Goal: Task Accomplishment & Management: Manage account settings

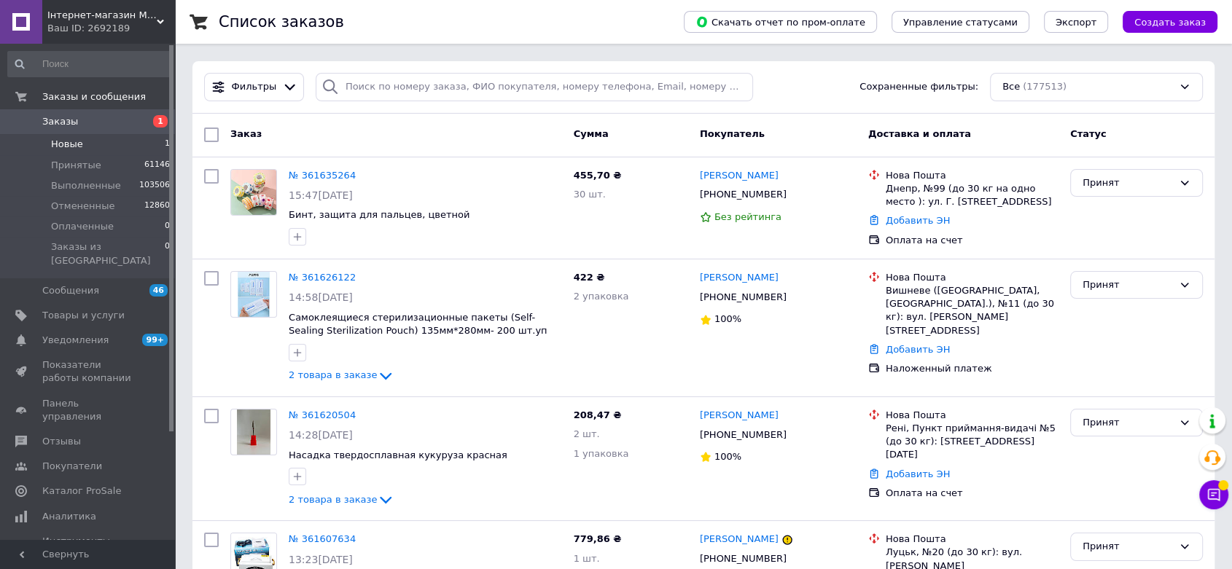
click at [87, 149] on li "Новые 1" at bounding box center [89, 144] width 179 height 20
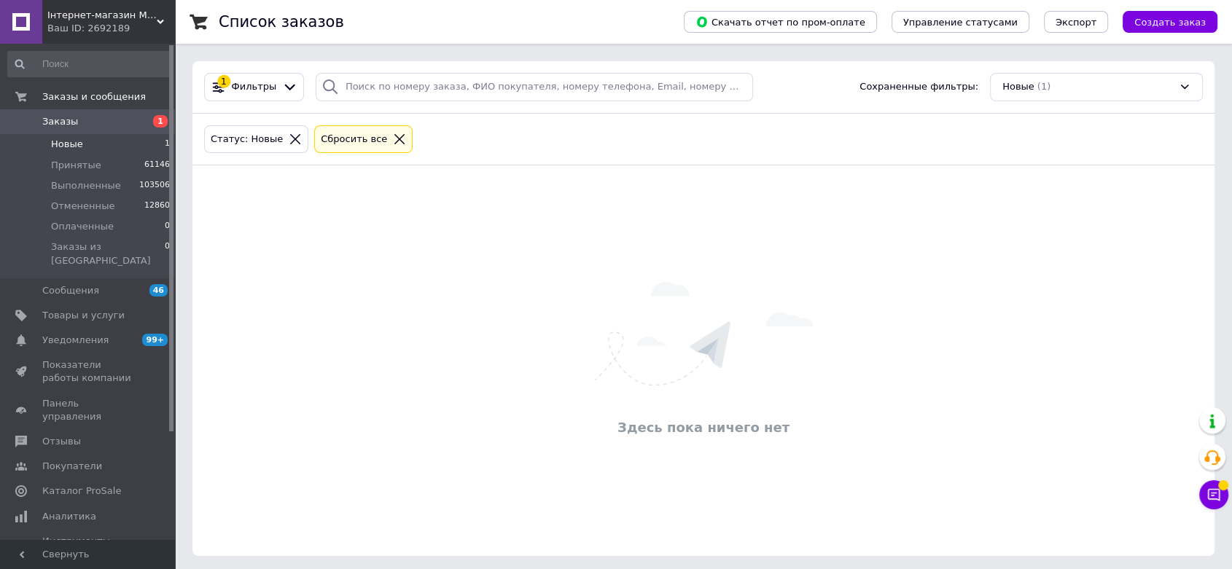
click at [393, 141] on icon at bounding box center [399, 139] width 13 height 13
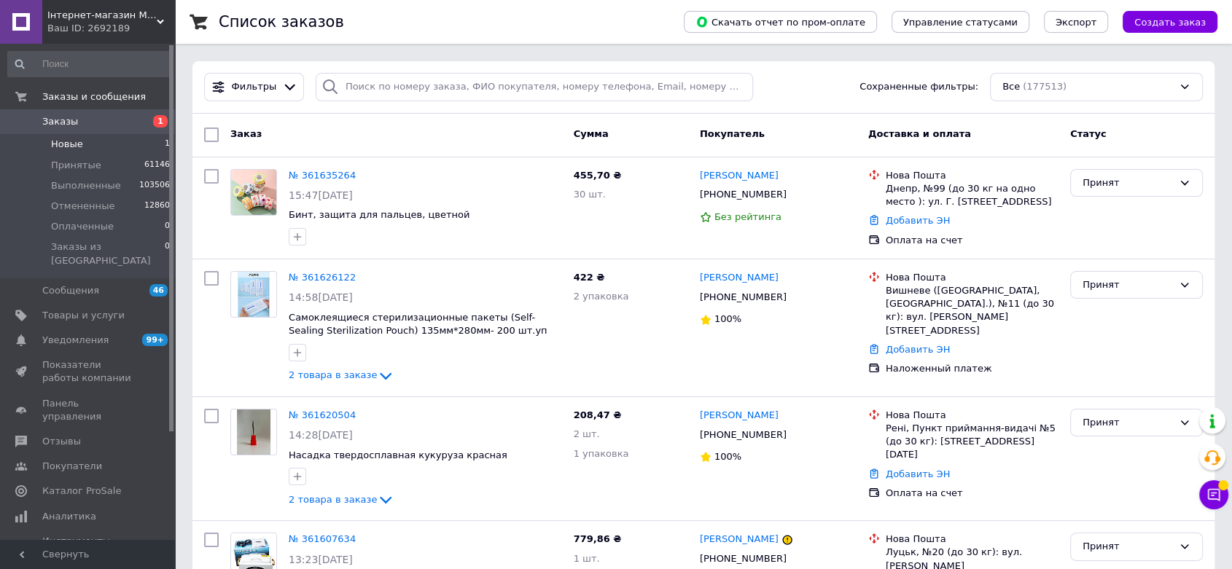
click at [77, 153] on li "Новые 1" at bounding box center [89, 144] width 179 height 20
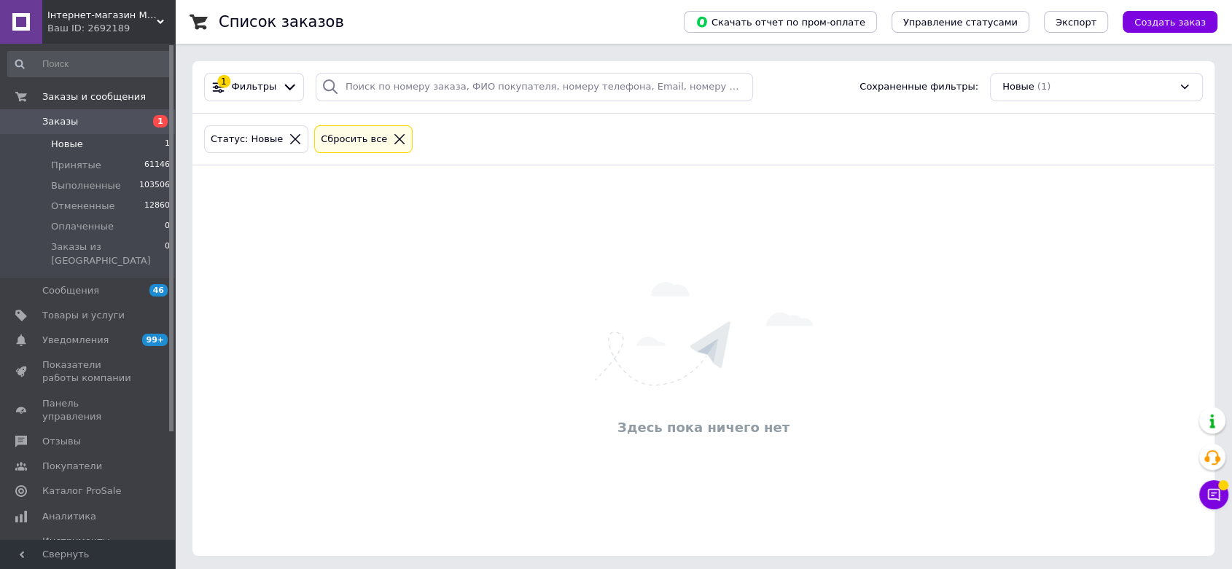
click at [393, 140] on icon at bounding box center [399, 139] width 13 height 13
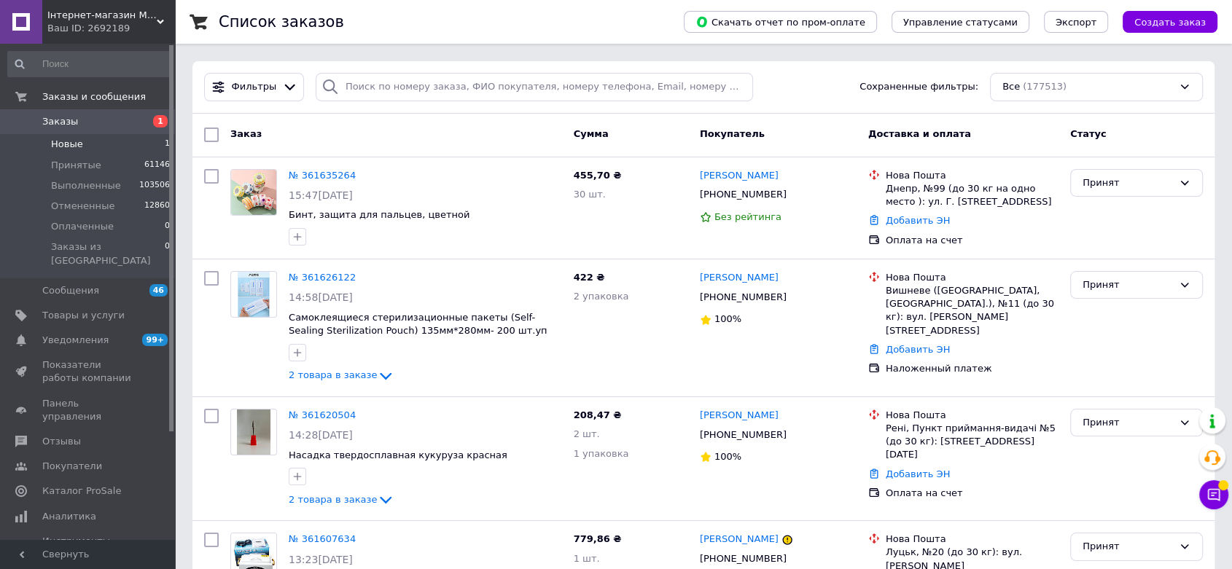
click at [62, 149] on span "Новые" at bounding box center [67, 144] width 32 height 13
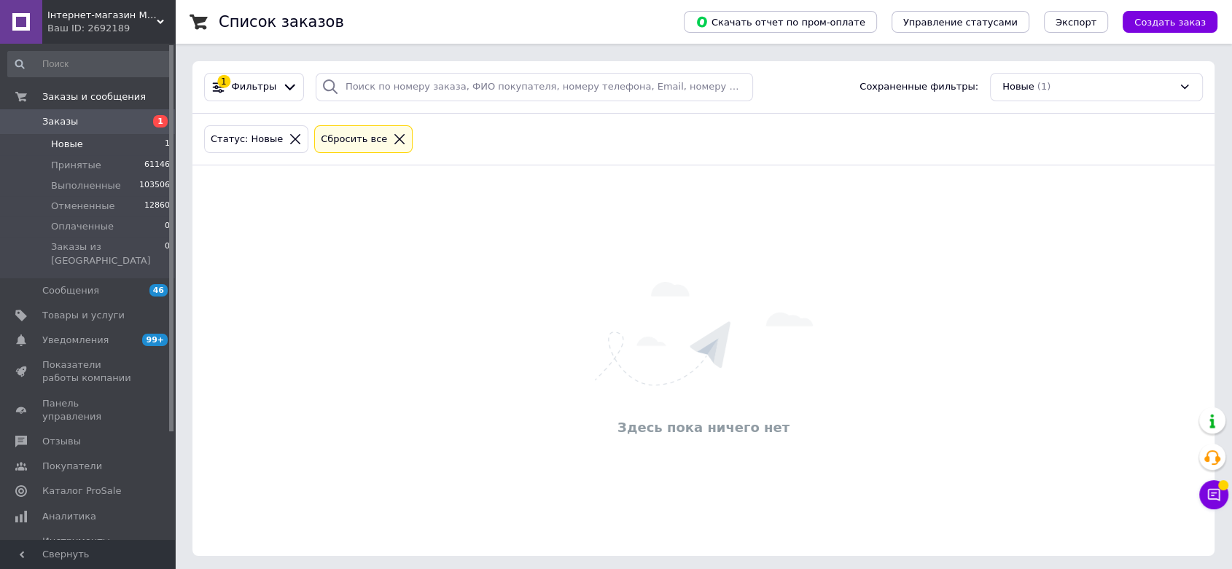
click at [393, 133] on icon at bounding box center [399, 139] width 13 height 13
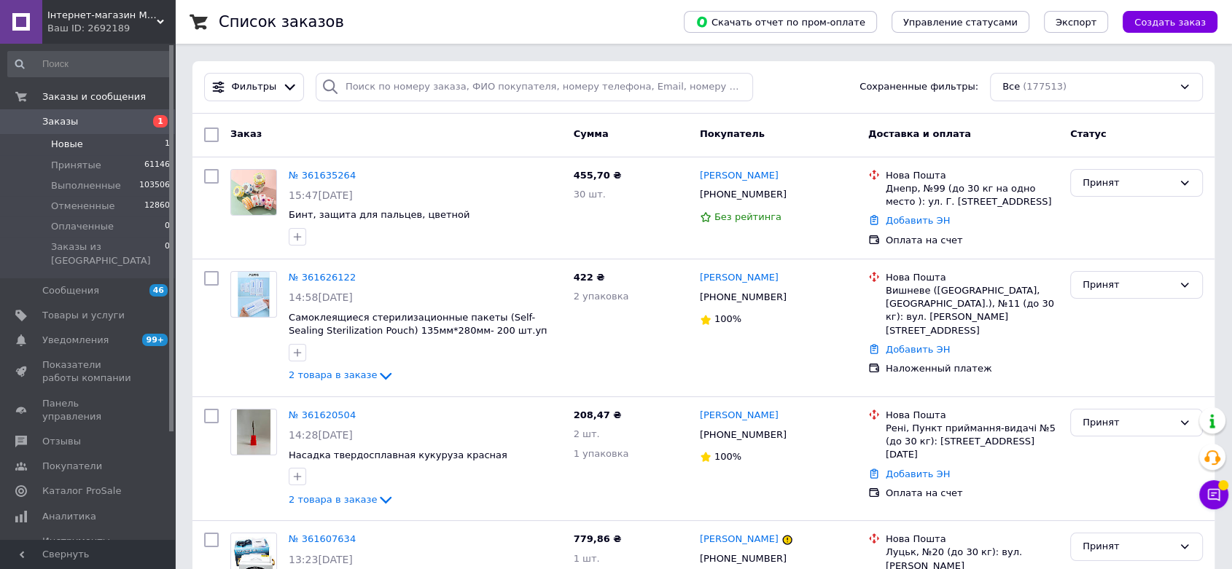
click at [60, 151] on li "Новые 1" at bounding box center [89, 144] width 179 height 20
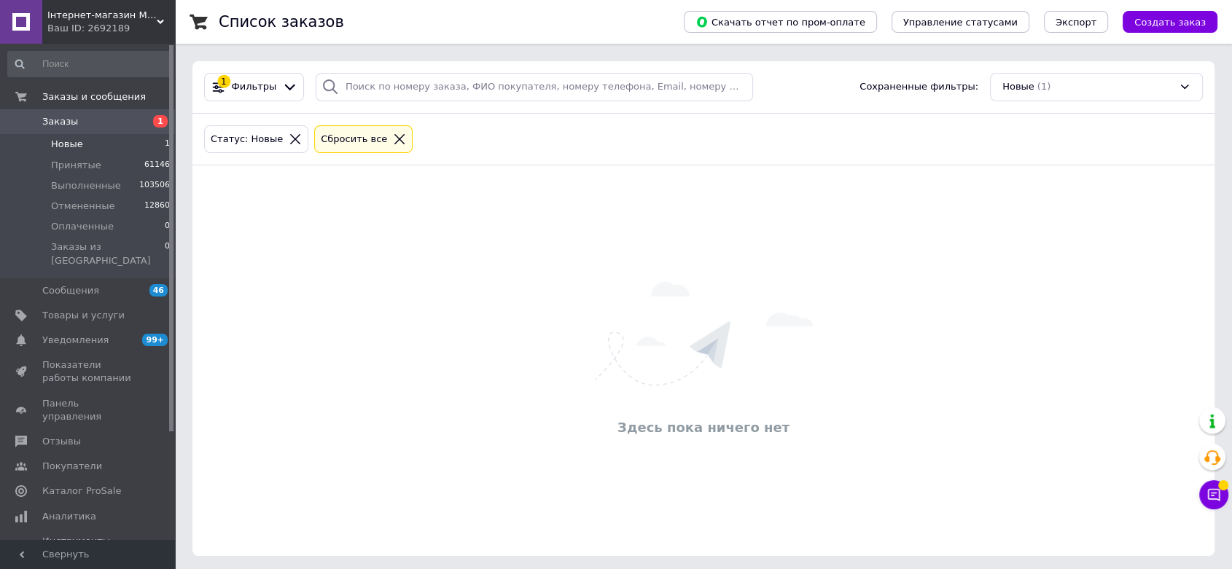
click at [393, 133] on icon at bounding box center [399, 139] width 13 height 13
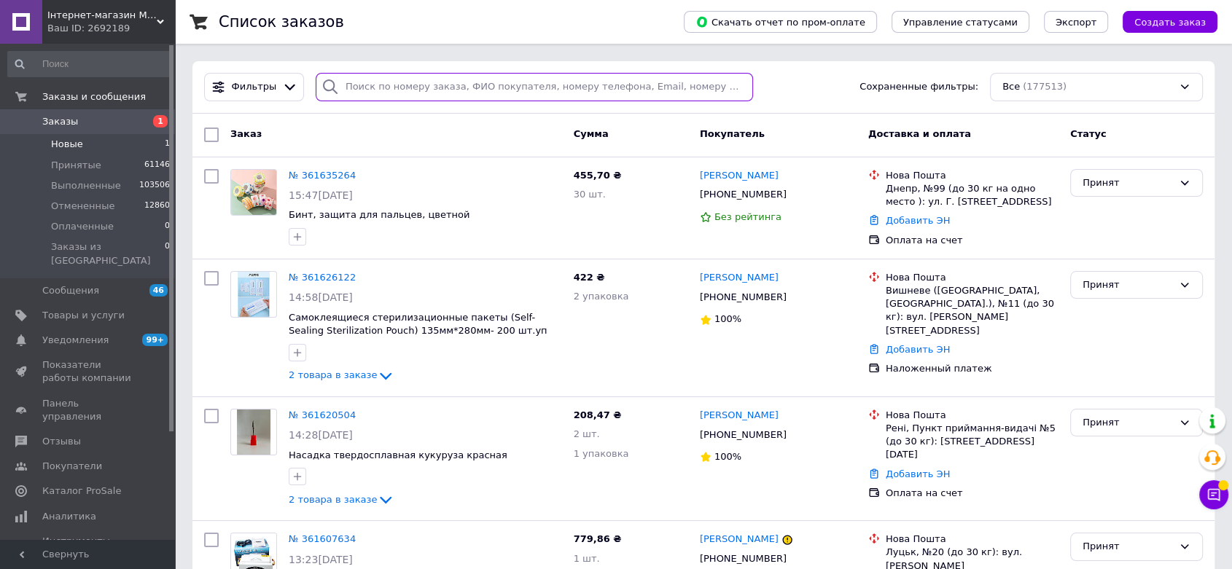
click at [420, 88] on input "search" at bounding box center [534, 87] width 437 height 28
type input "щ"
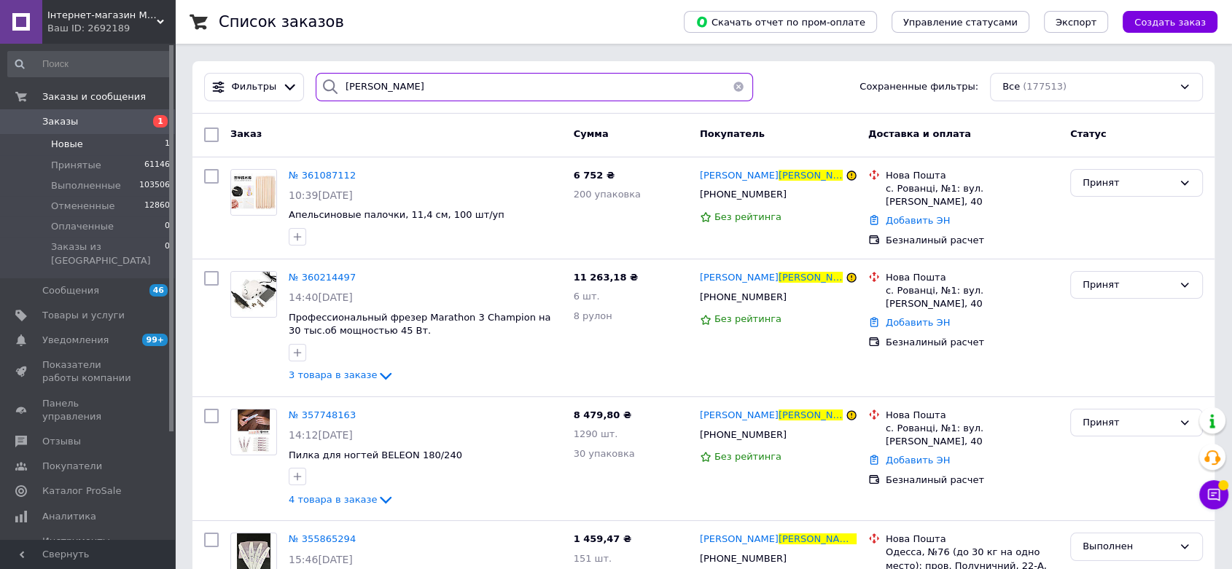
click at [421, 80] on input "[PERSON_NAME]" at bounding box center [534, 87] width 437 height 28
drag, startPoint x: 421, startPoint y: 80, endPoint x: 426, endPoint y: 61, distance: 19.4
click at [423, 75] on input "[PERSON_NAME]" at bounding box center [534, 87] width 437 height 28
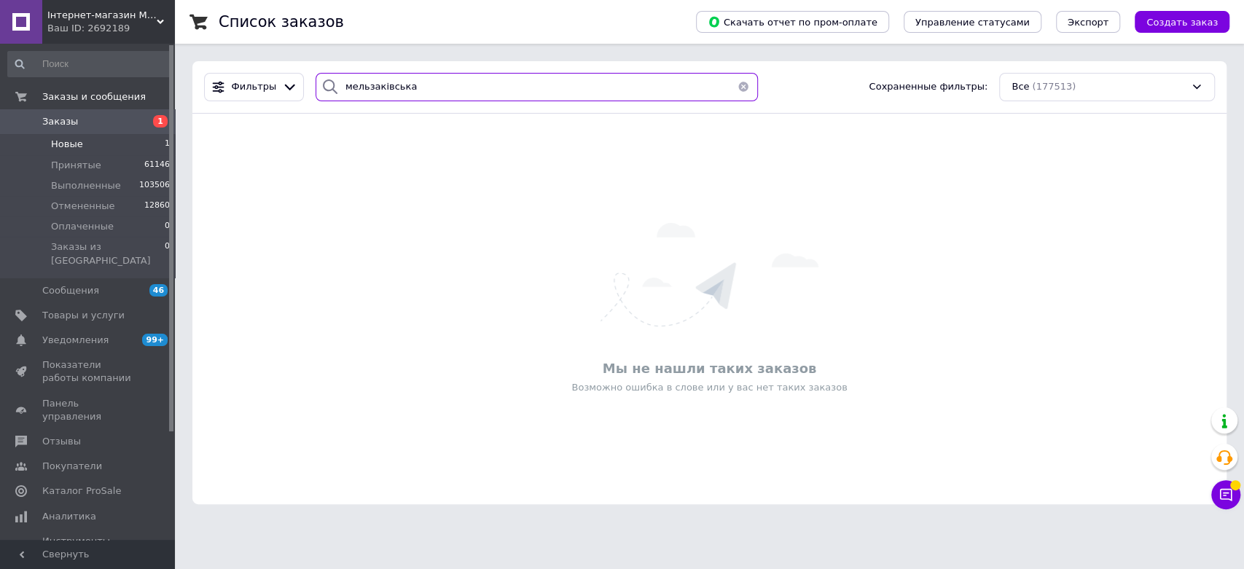
click at [377, 89] on input "мельзаківська" at bounding box center [537, 87] width 443 height 28
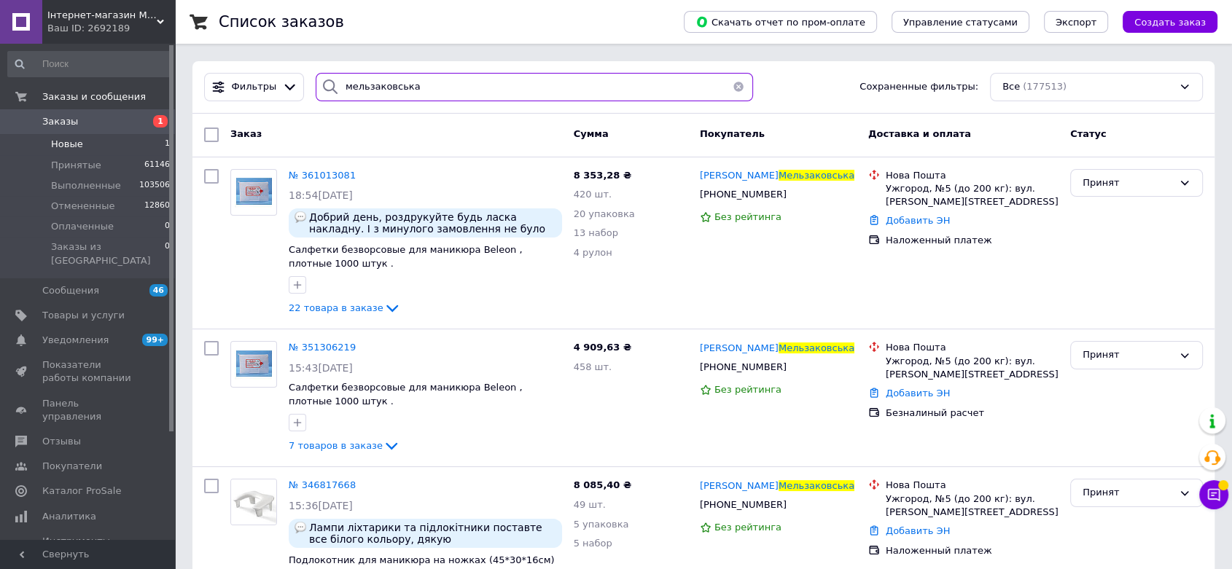
type input "мельзаковська"
click at [724, 91] on button "button" at bounding box center [738, 87] width 29 height 28
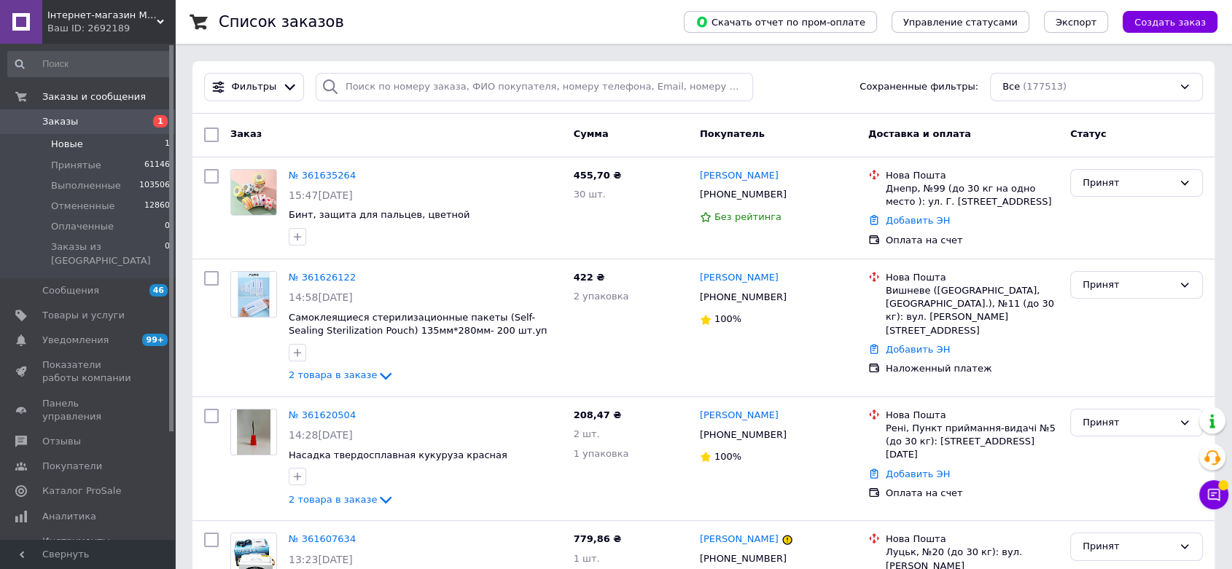
click at [80, 150] on li "Новые 1" at bounding box center [89, 144] width 179 height 20
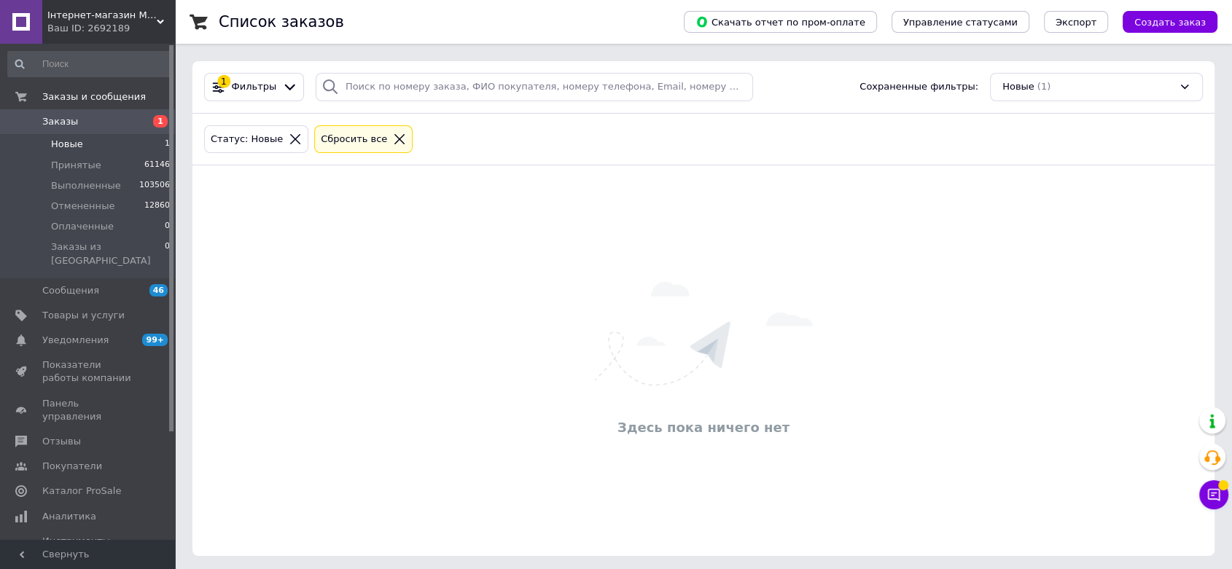
click at [393, 136] on icon at bounding box center [399, 139] width 13 height 13
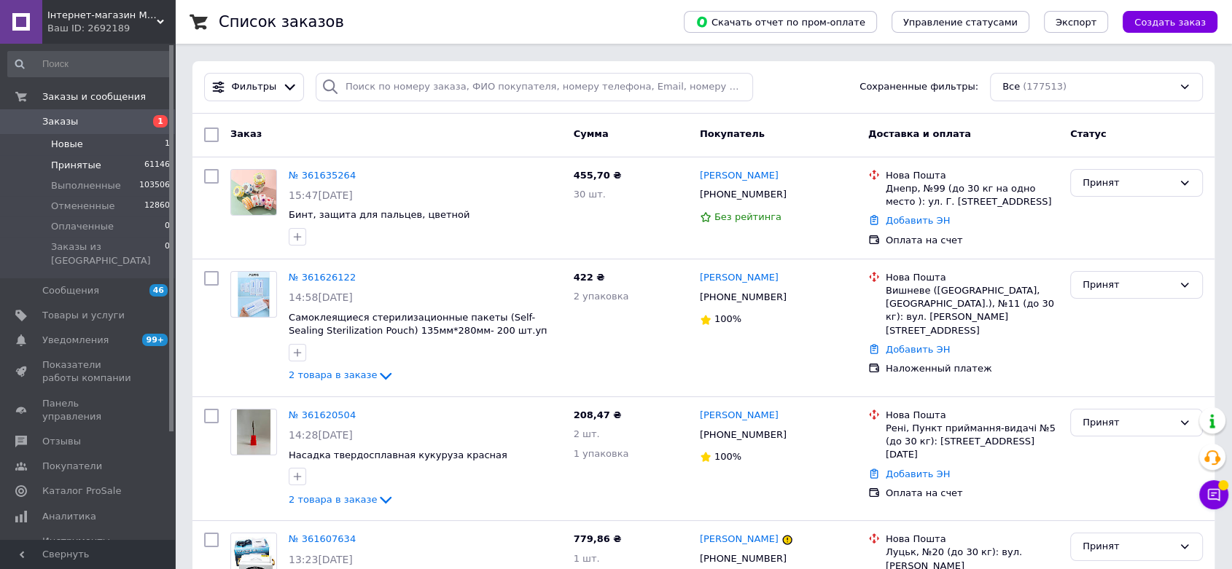
click at [74, 161] on span "Принятые" at bounding box center [76, 165] width 50 height 13
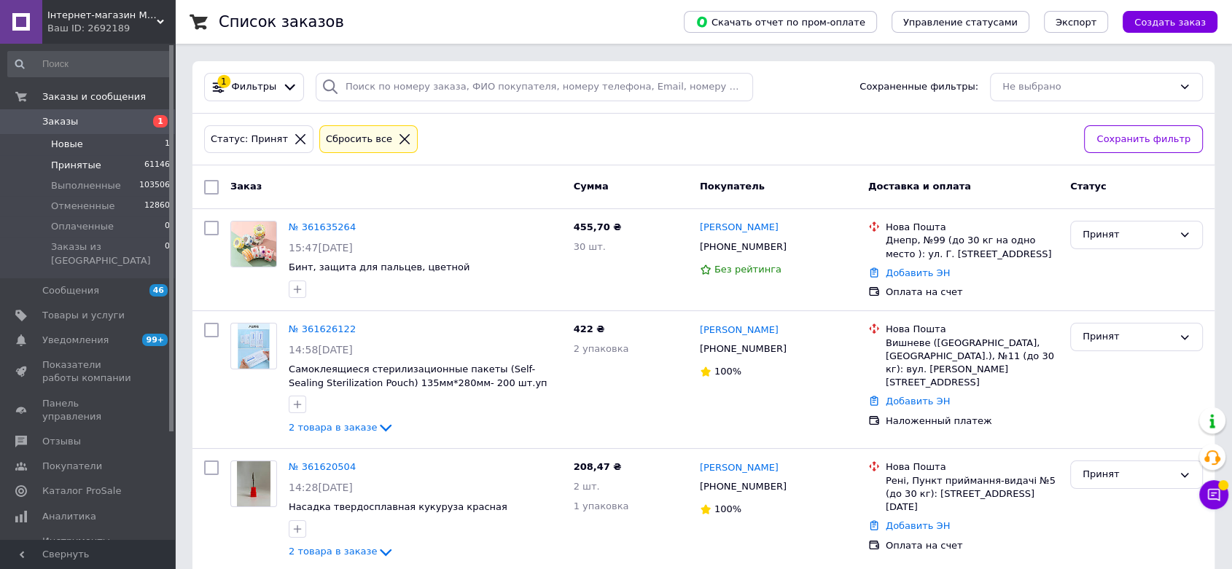
click at [66, 145] on span "Новые" at bounding box center [67, 144] width 32 height 13
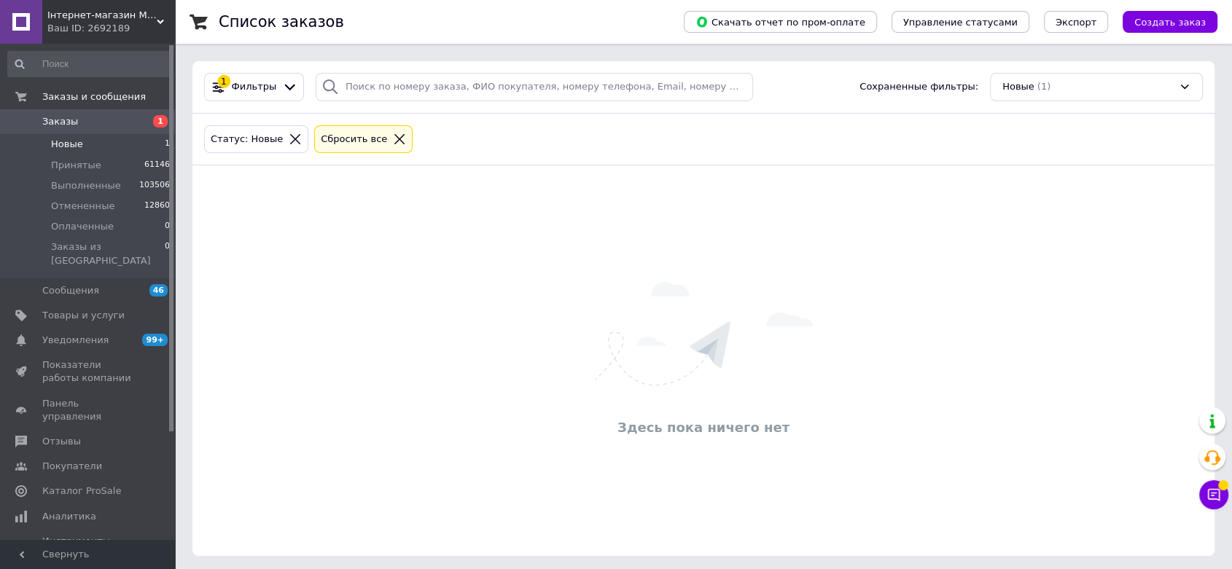
click at [393, 135] on icon at bounding box center [399, 139] width 13 height 13
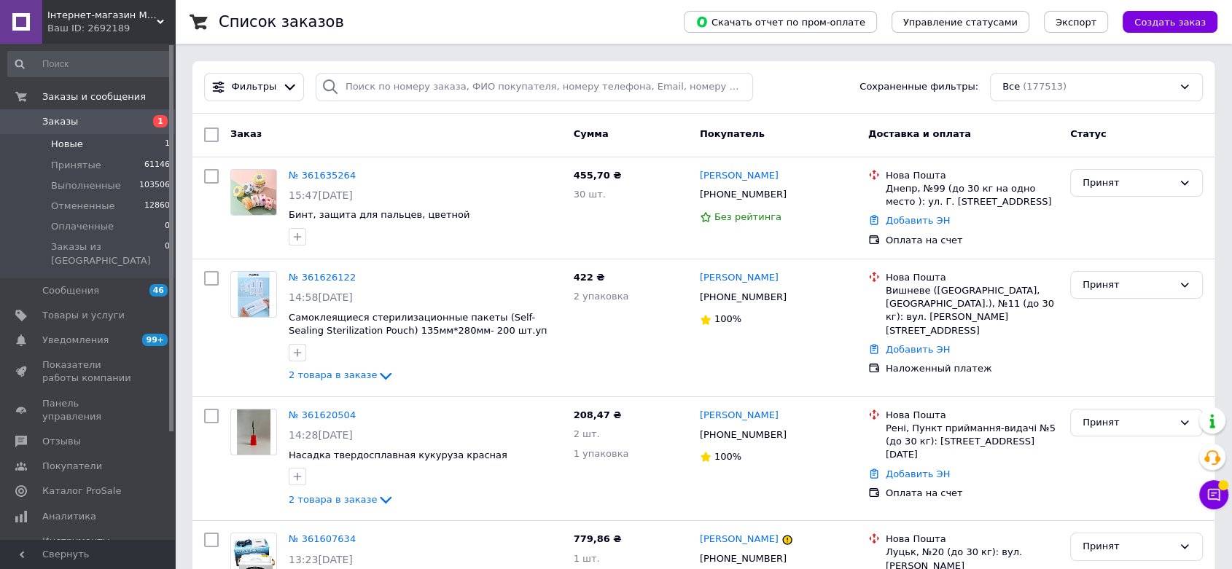
click at [58, 150] on span "Новые" at bounding box center [67, 144] width 32 height 13
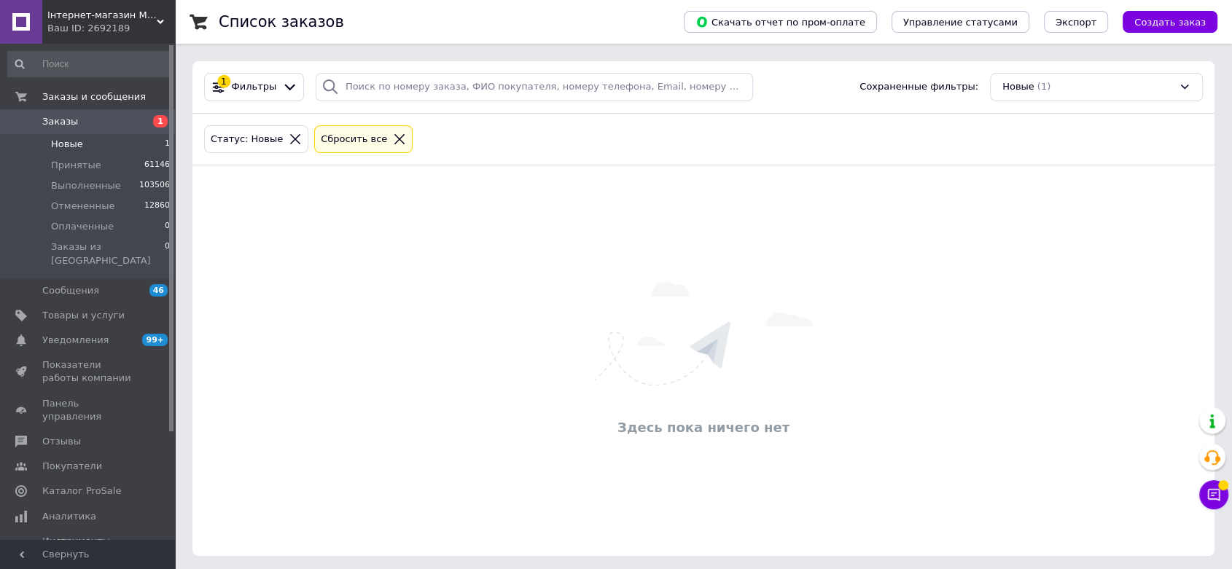
click at [358, 136] on div "Сбросить все" at bounding box center [354, 139] width 72 height 15
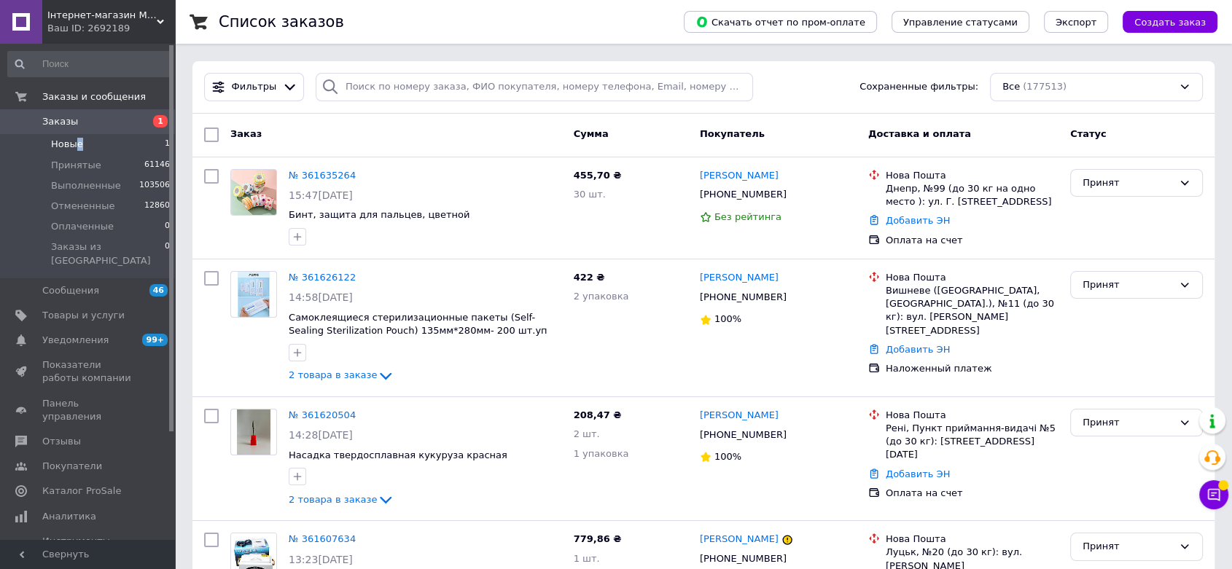
click at [77, 148] on span "Новые" at bounding box center [67, 144] width 32 height 13
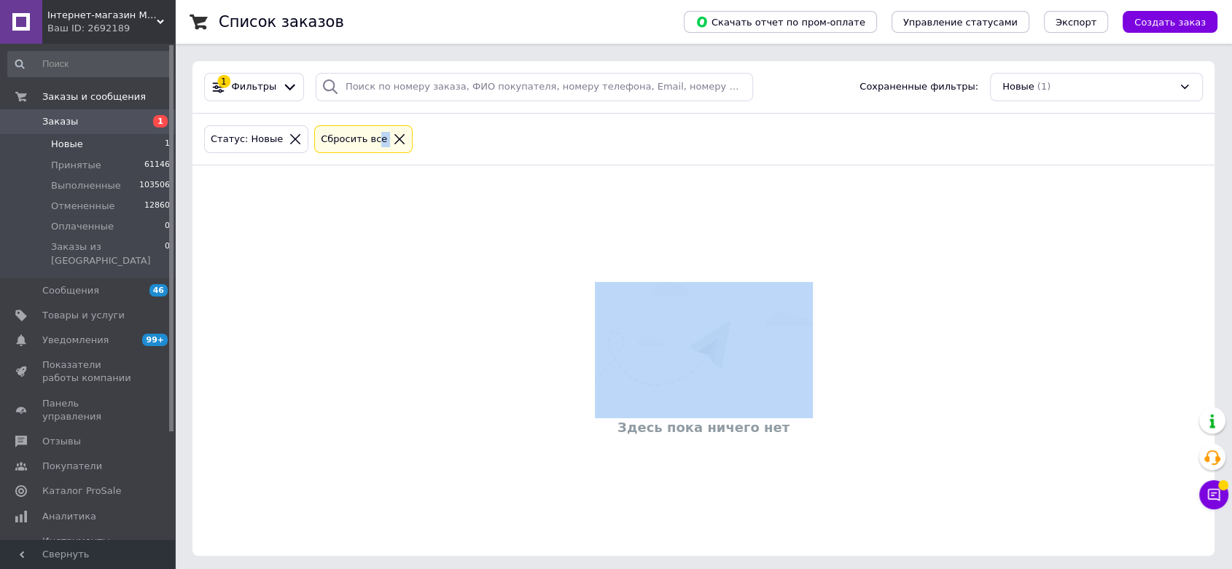
click at [372, 138] on div "Сбросить все" at bounding box center [363, 139] width 91 height 15
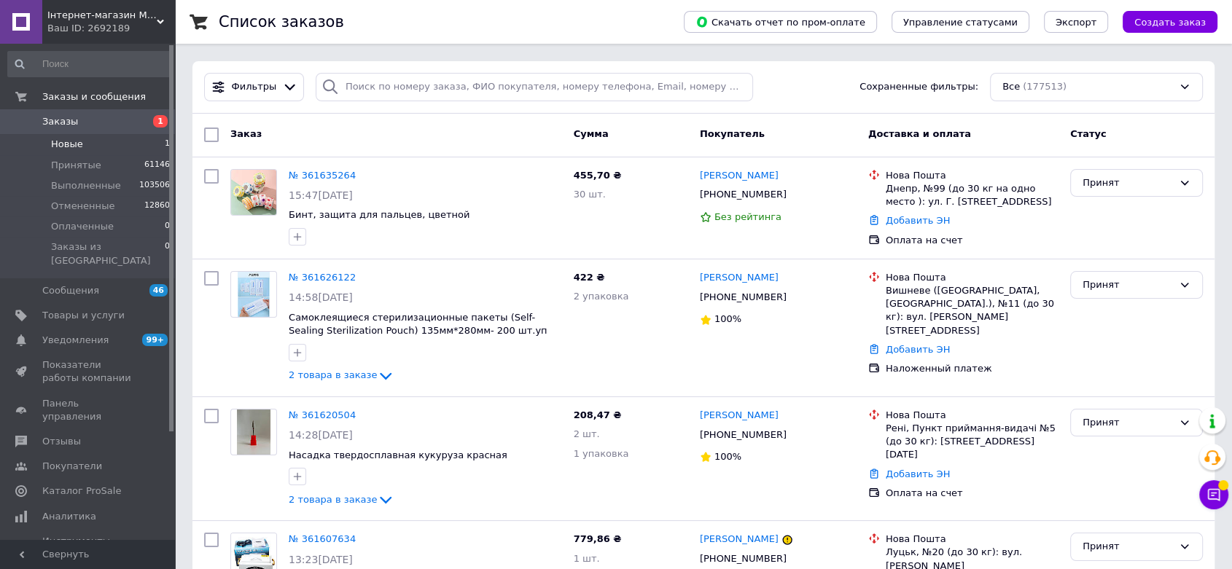
click at [94, 147] on li "Новые 1" at bounding box center [89, 144] width 179 height 20
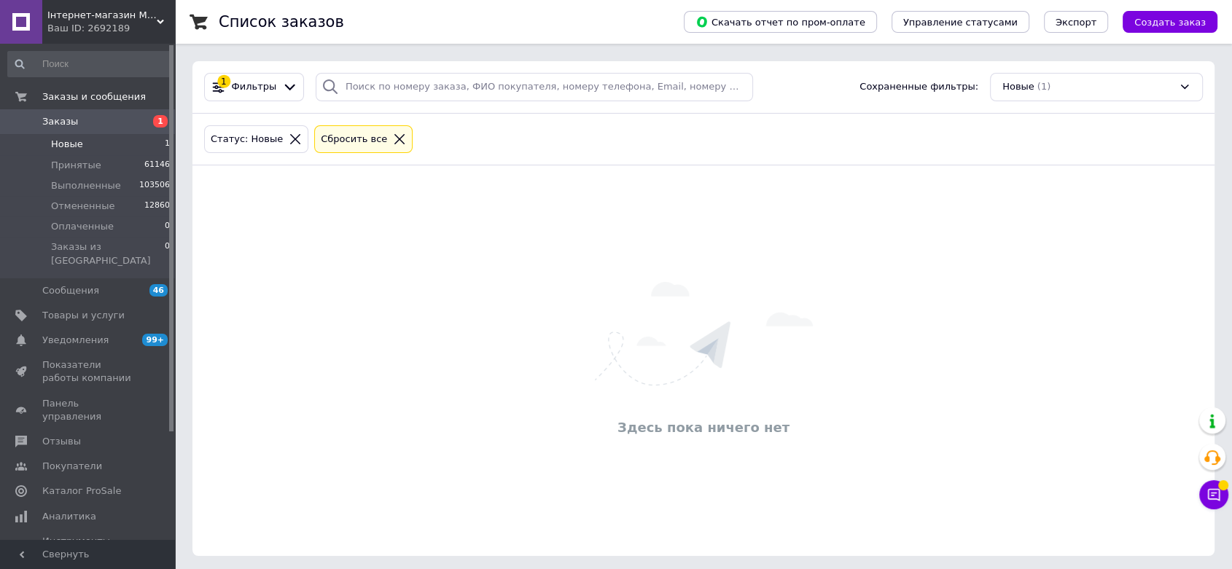
click at [393, 136] on icon at bounding box center [399, 139] width 13 height 13
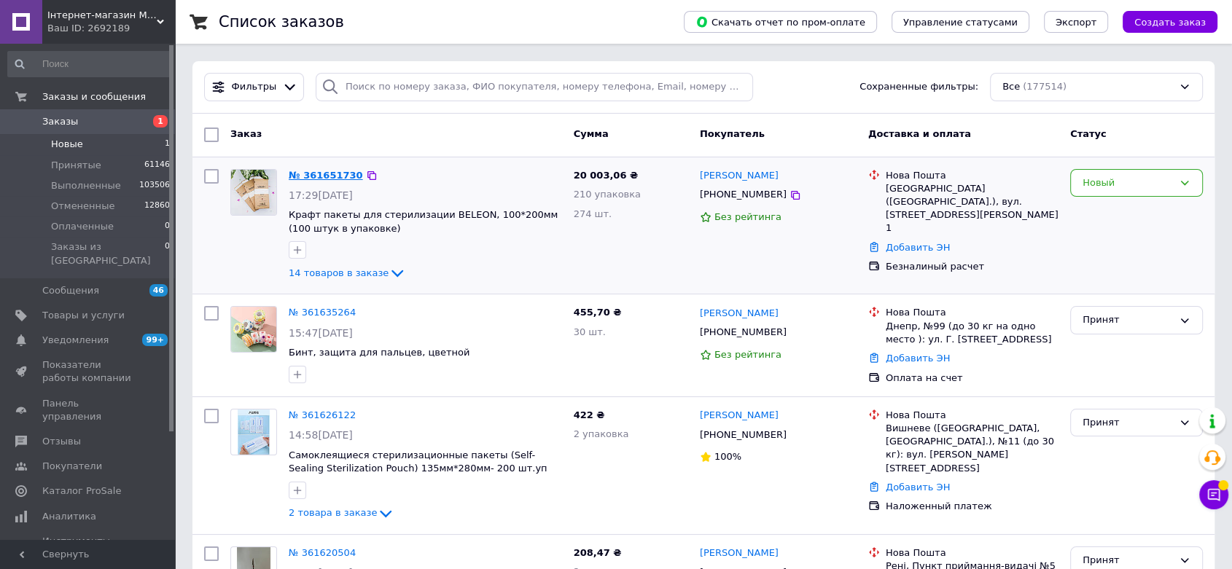
click at [324, 177] on link "№ 361651730" at bounding box center [326, 175] width 74 height 11
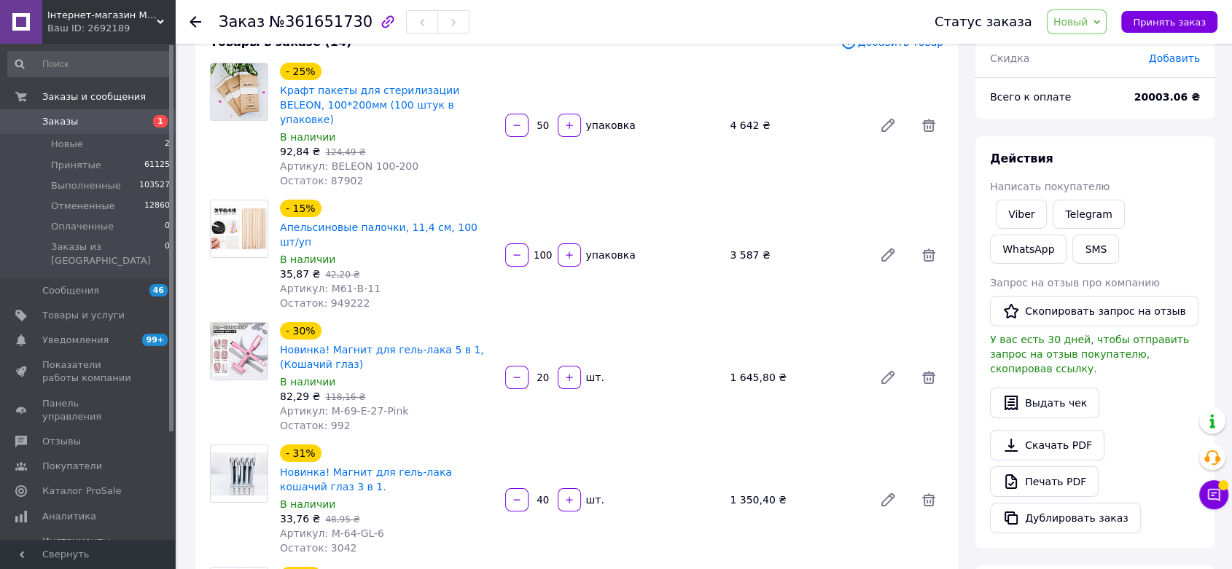
scroll to position [134, 0]
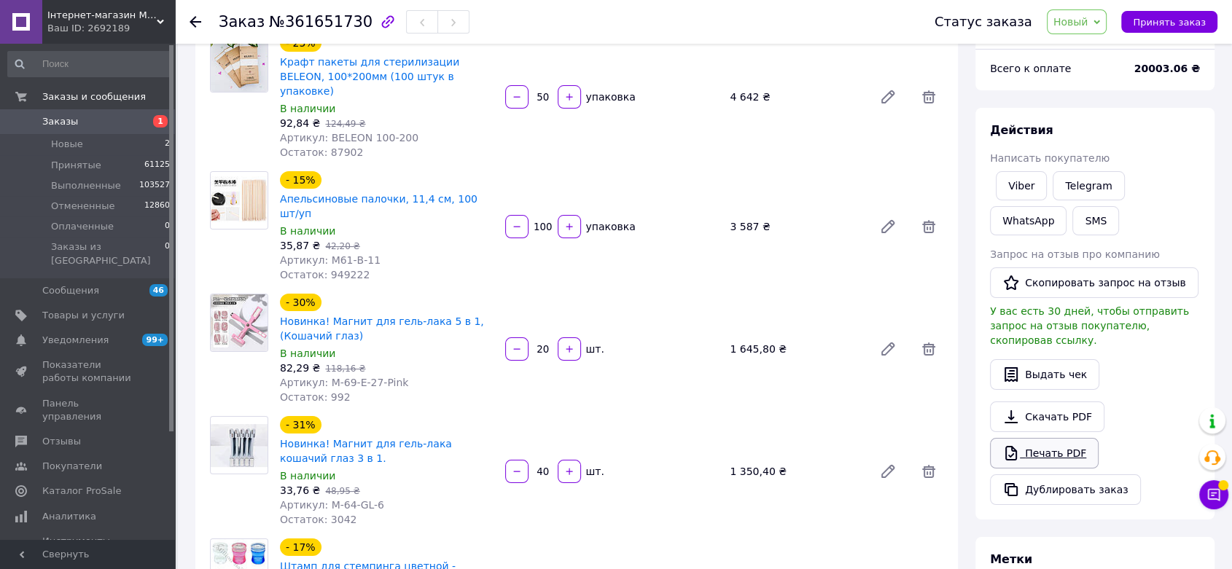
click at [1007, 445] on icon at bounding box center [1010, 453] width 17 height 17
click at [1155, 27] on span "Принять заказ" at bounding box center [1169, 22] width 73 height 11
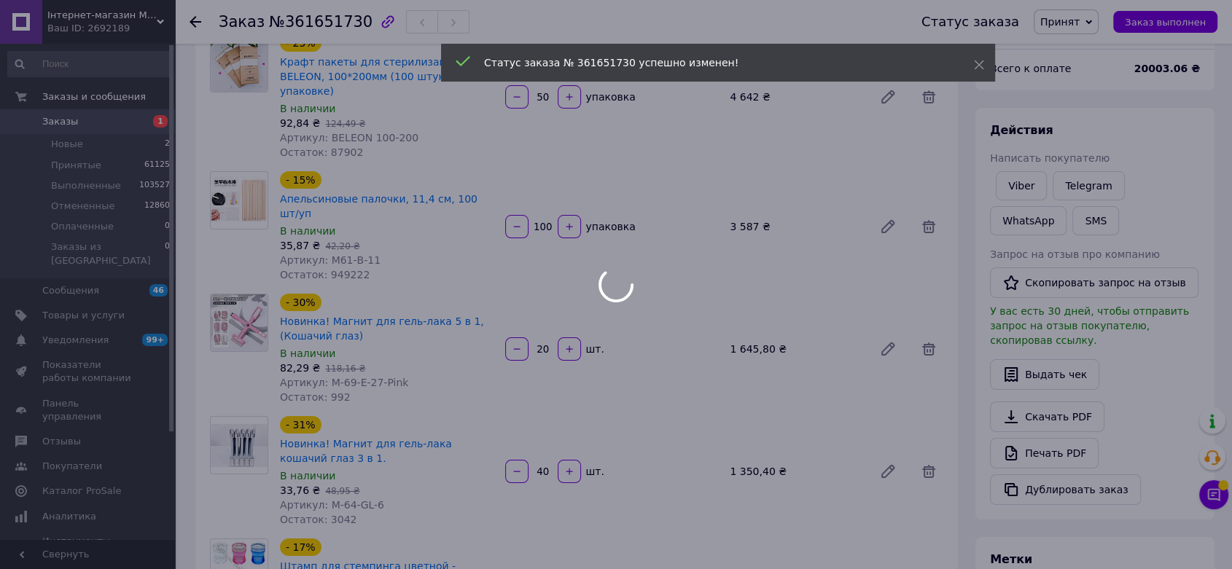
click at [196, 19] on div at bounding box center [616, 284] width 1232 height 569
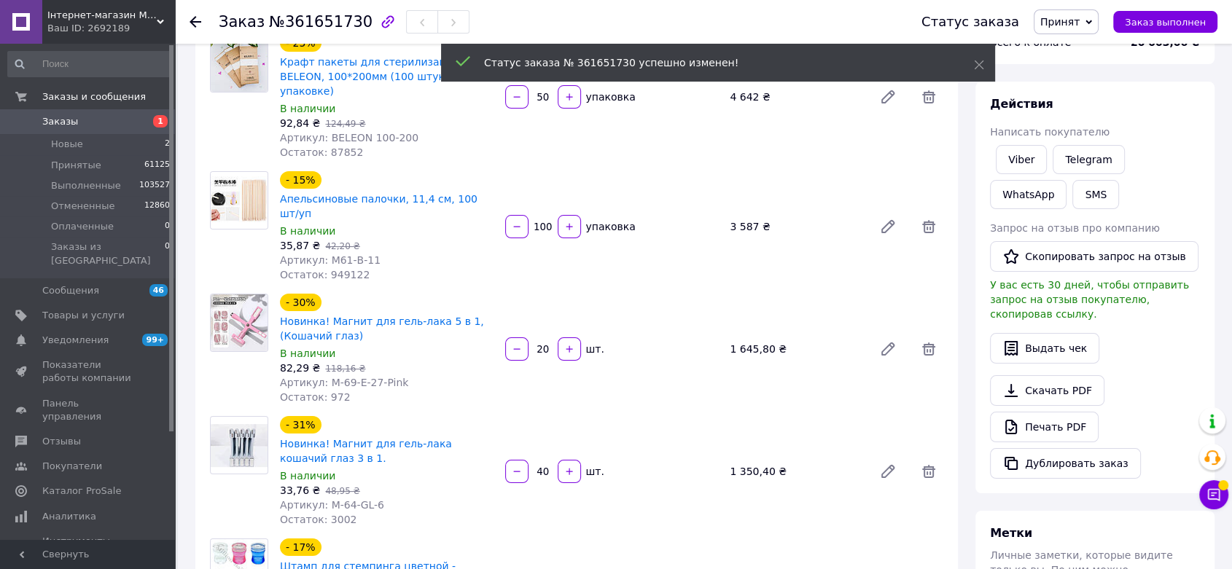
click at [197, 23] on icon at bounding box center [196, 22] width 12 height 12
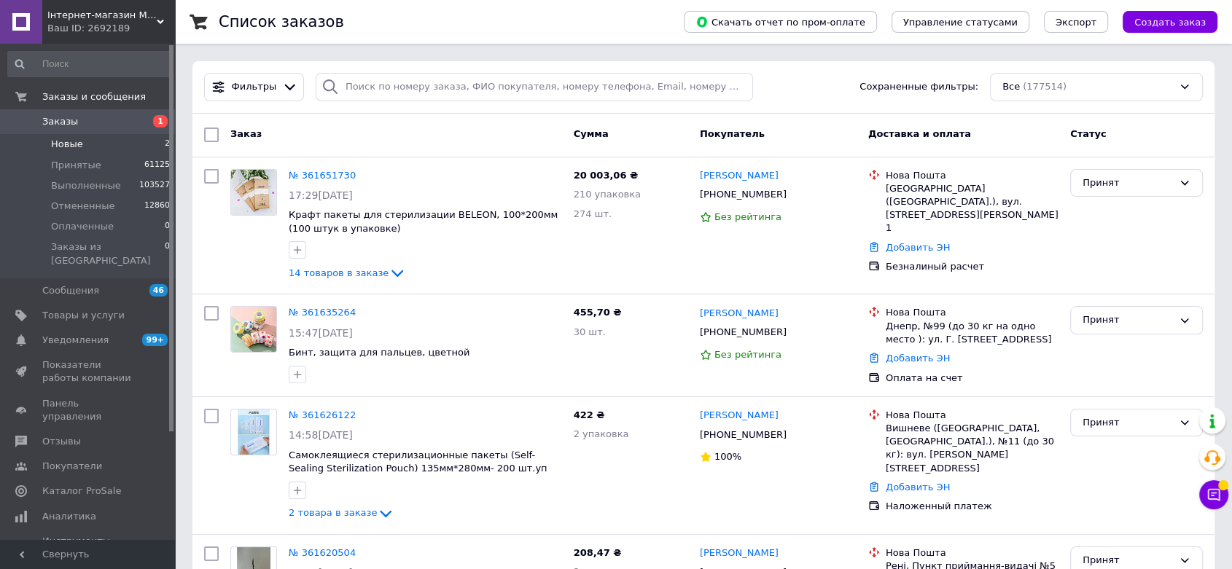
click at [82, 140] on li "Новые 2" at bounding box center [89, 144] width 179 height 20
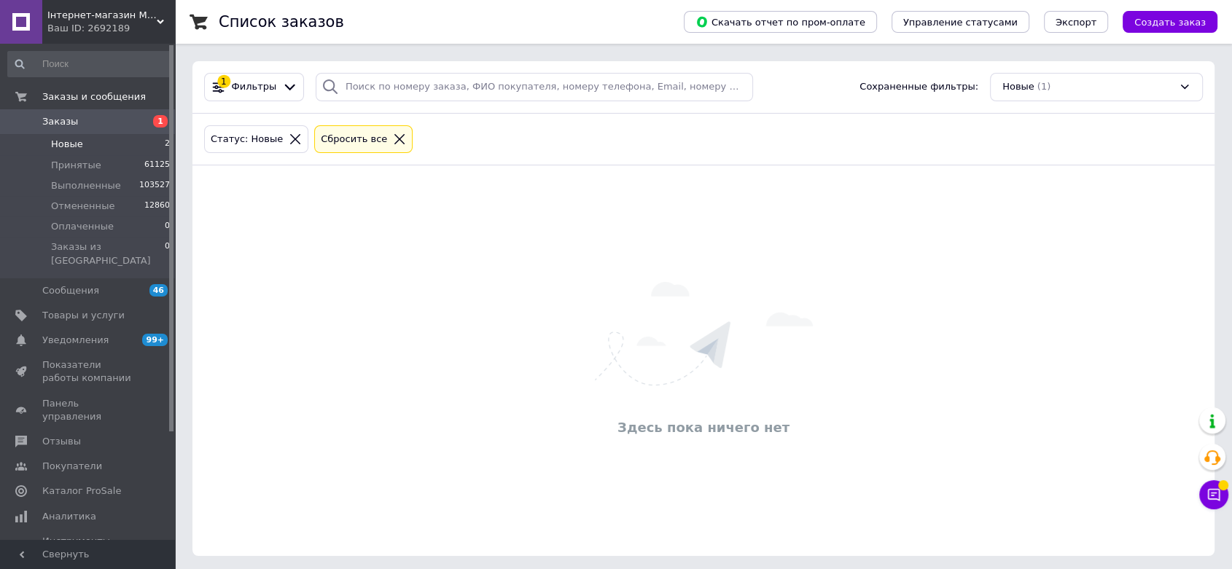
click at [368, 128] on div "Сбросить все" at bounding box center [363, 139] width 98 height 28
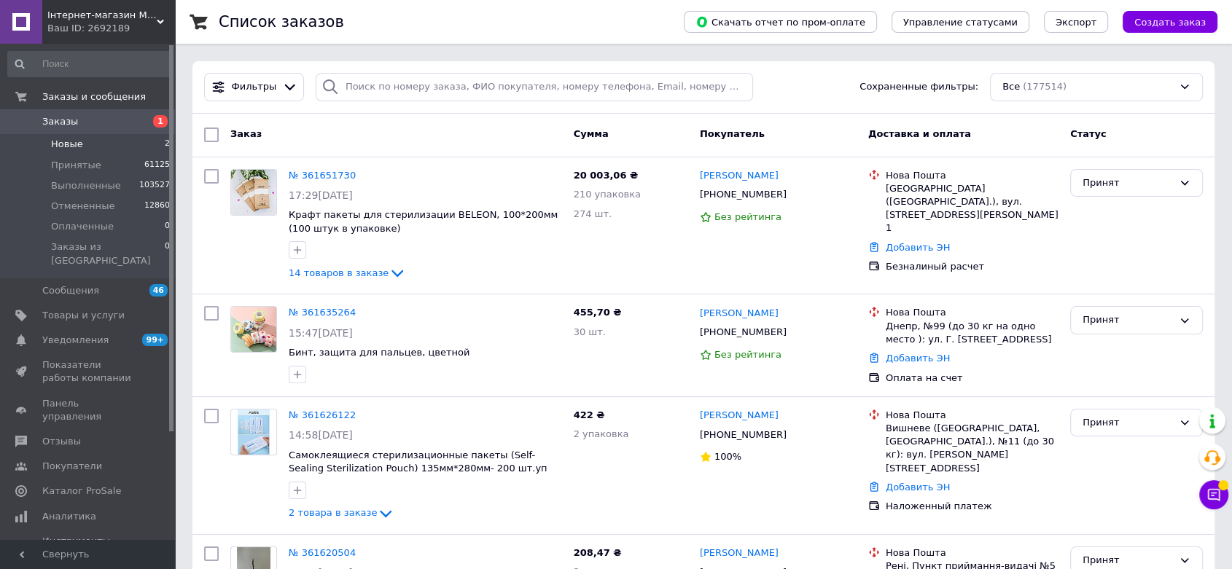
click at [64, 143] on span "Новые" at bounding box center [67, 144] width 32 height 13
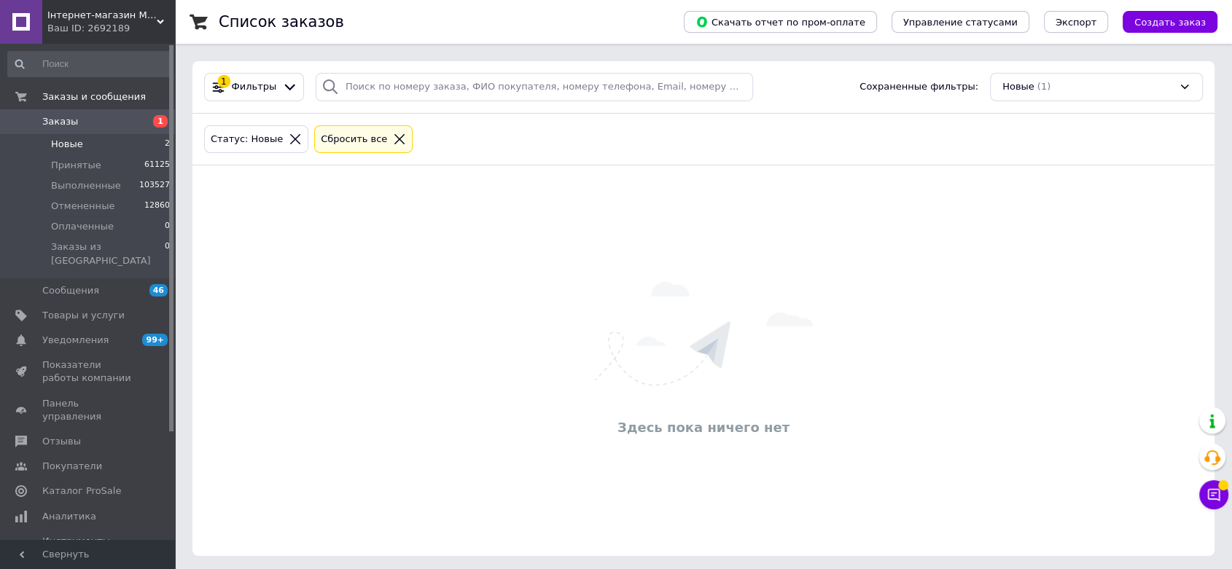
click at [385, 128] on div "Сбросить все" at bounding box center [363, 139] width 98 height 28
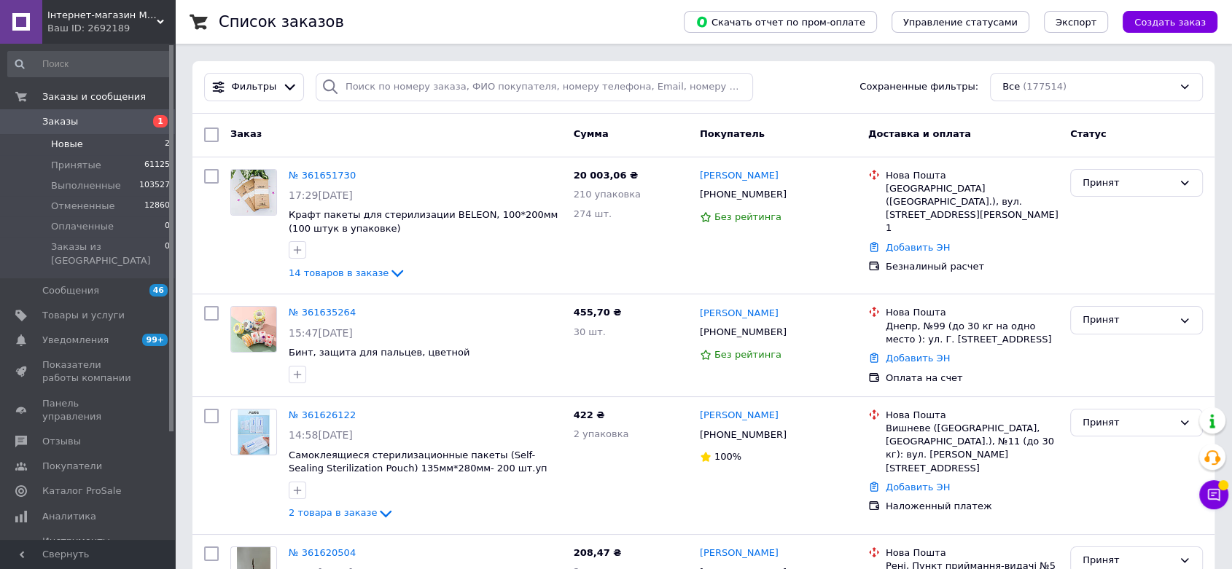
click at [141, 148] on li "Новые 2" at bounding box center [89, 144] width 179 height 20
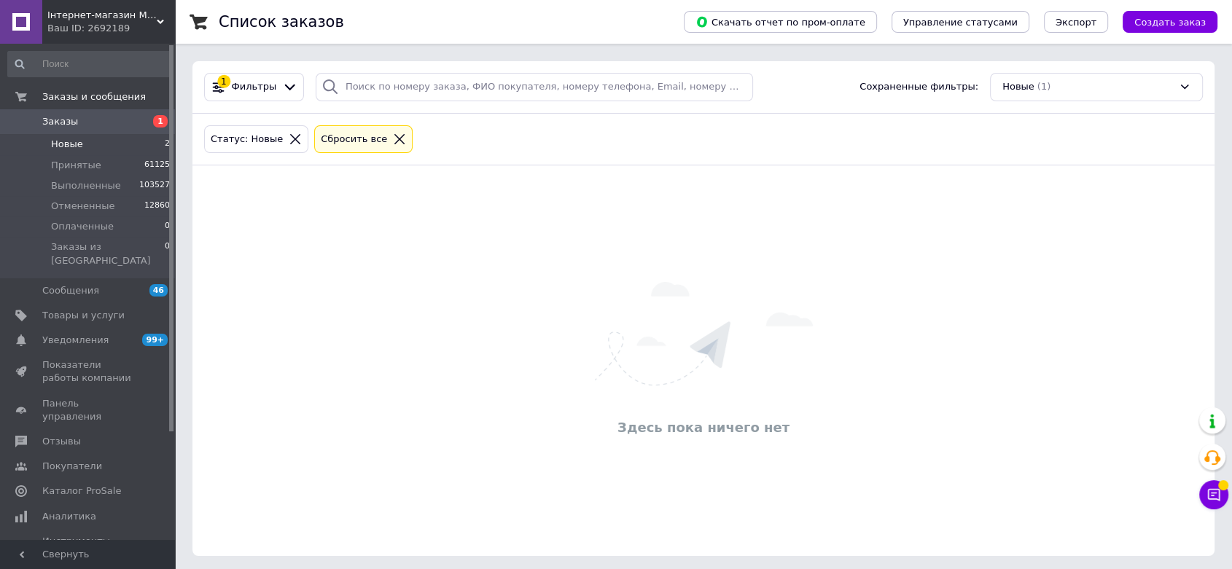
click at [394, 140] on icon at bounding box center [399, 139] width 10 height 10
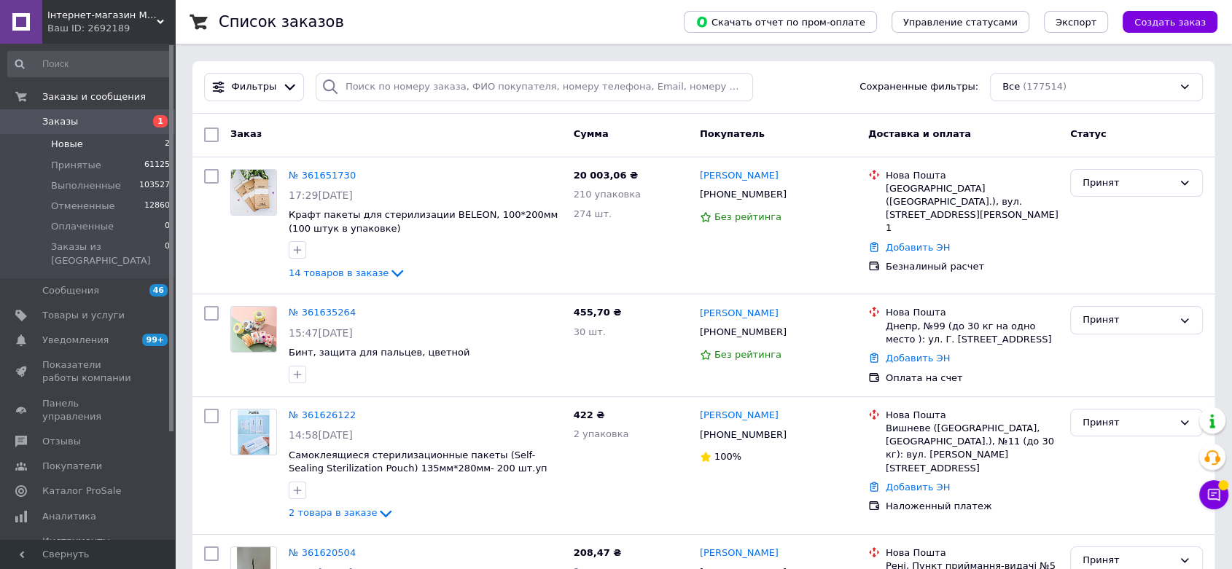
click at [79, 142] on span "Новые" at bounding box center [67, 144] width 32 height 13
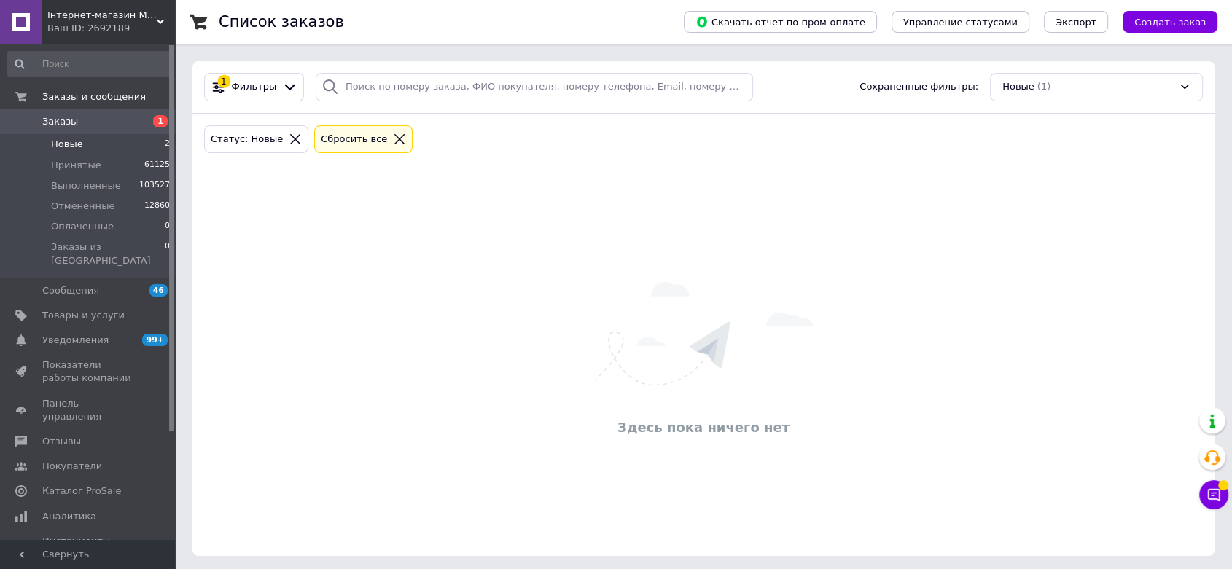
click at [393, 140] on icon at bounding box center [399, 139] width 13 height 13
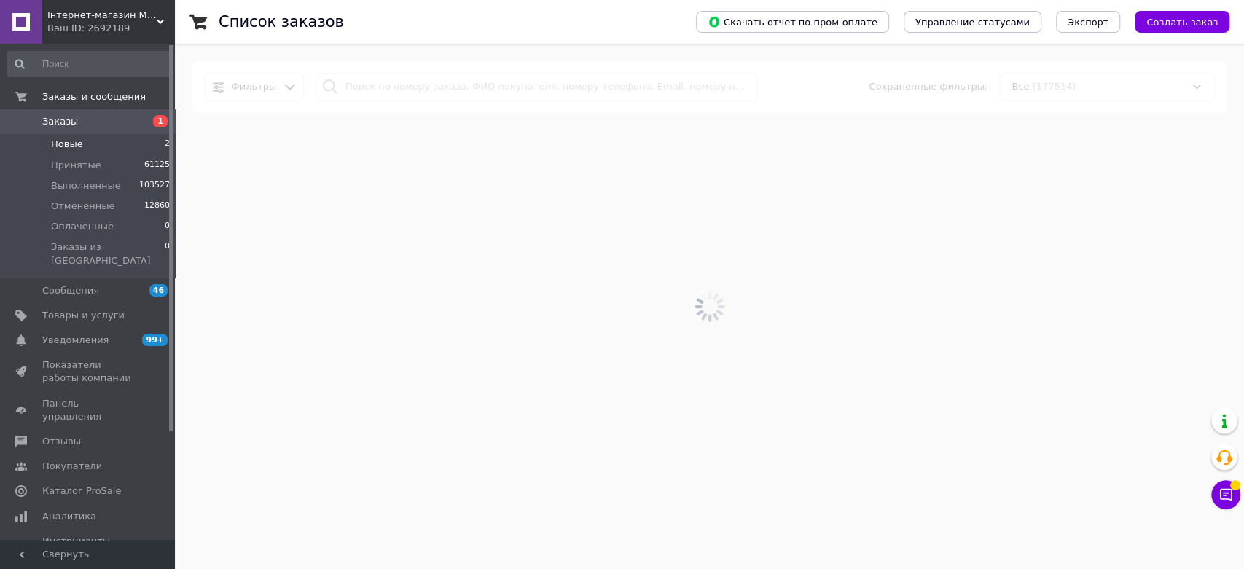
click at [95, 148] on li "Новые 2" at bounding box center [89, 144] width 179 height 20
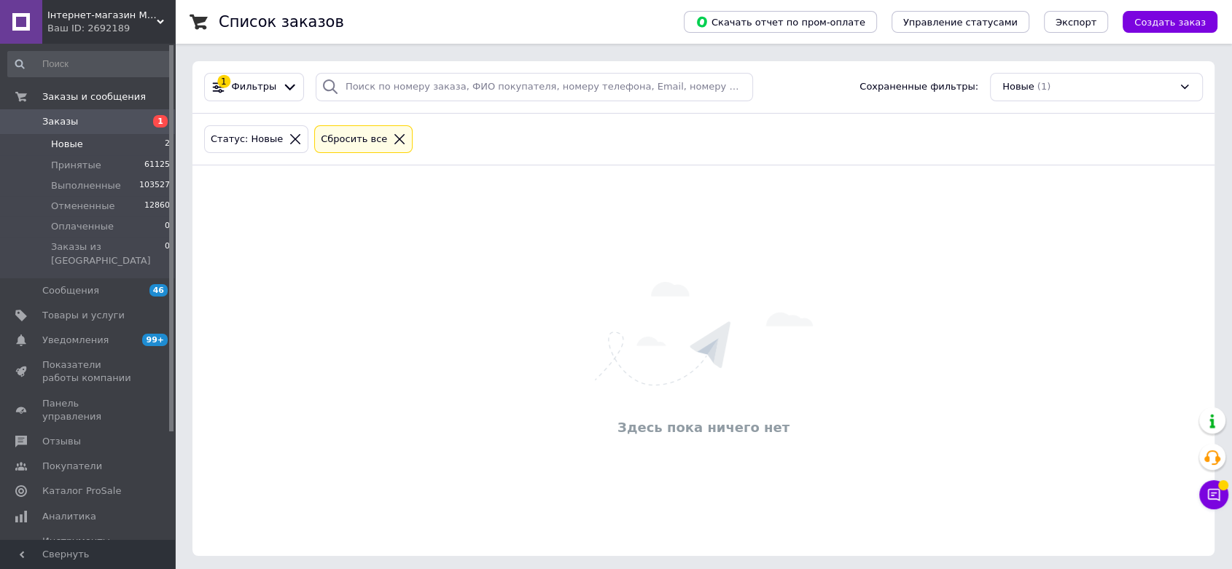
click at [393, 136] on icon at bounding box center [399, 139] width 13 height 13
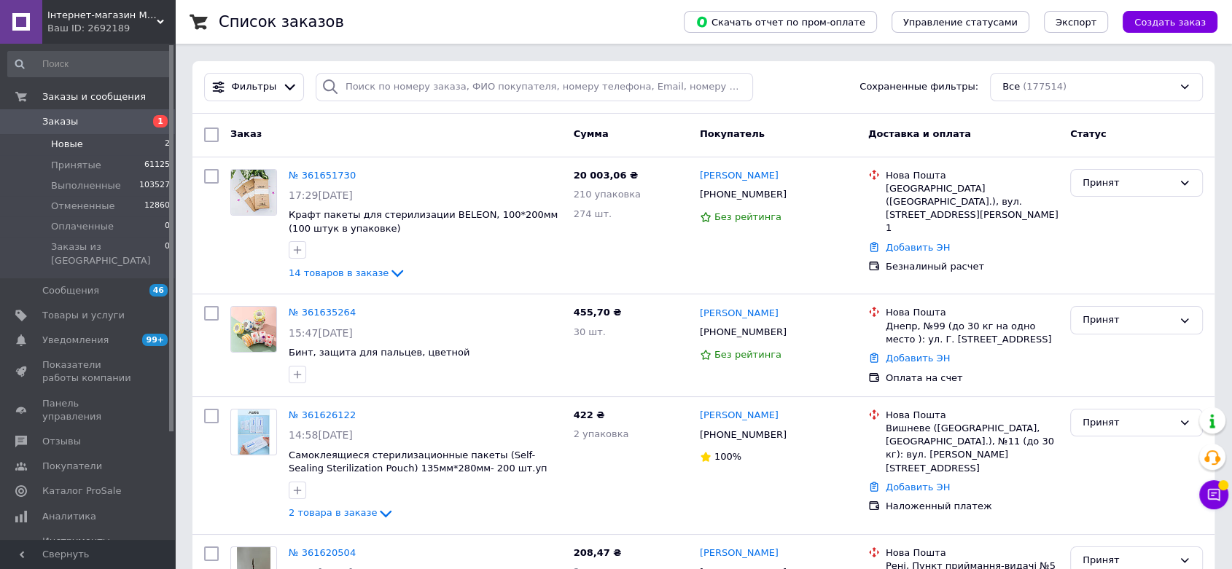
click at [93, 146] on li "Новые 2" at bounding box center [89, 144] width 179 height 20
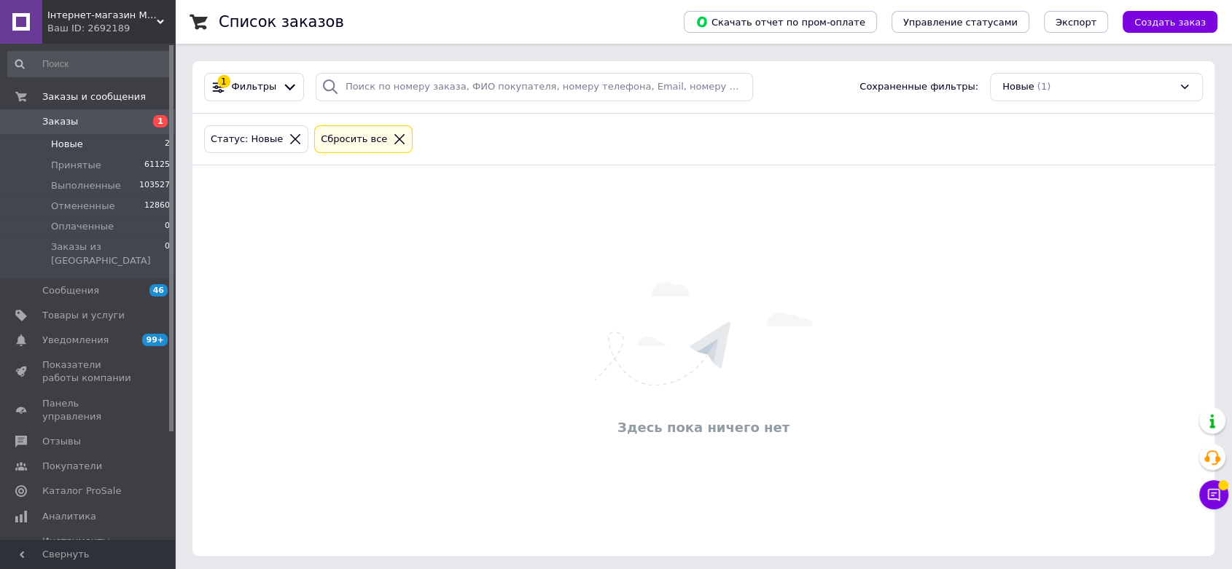
click at [393, 141] on icon at bounding box center [399, 139] width 13 height 13
